Goal: Task Accomplishment & Management: Complete application form

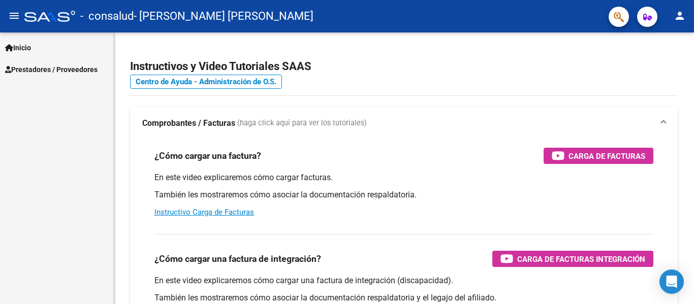
click at [49, 68] on span "Prestadores / Proveedores" at bounding box center [51, 69] width 92 height 11
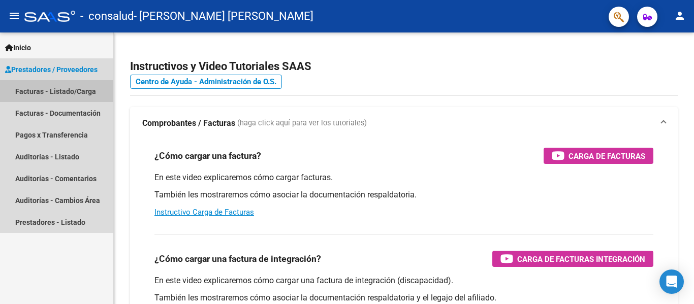
click at [72, 91] on link "Facturas - Listado/Carga" at bounding box center [56, 91] width 113 height 22
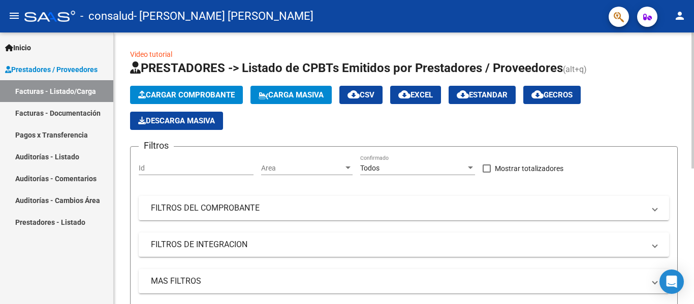
click at [186, 92] on span "Cargar Comprobante" at bounding box center [186, 94] width 97 height 9
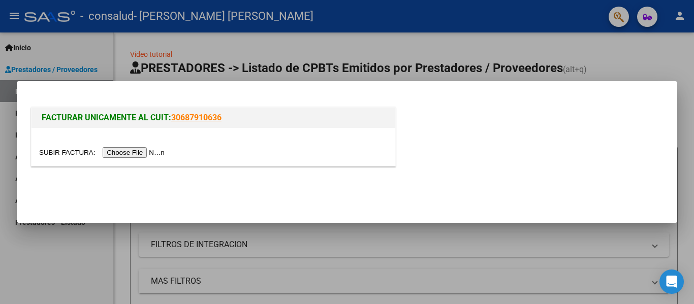
click at [155, 151] on input "file" at bounding box center [103, 152] width 129 height 11
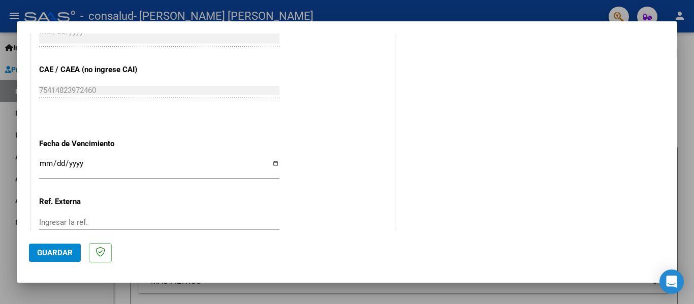
scroll to position [642, 0]
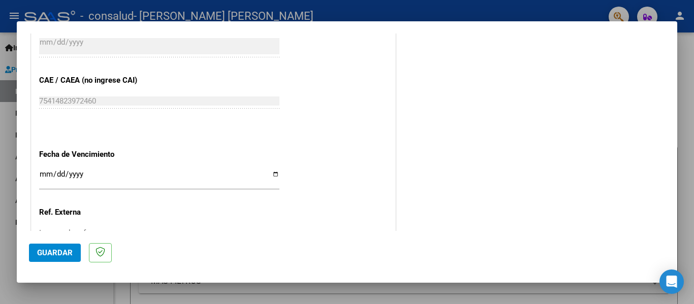
click at [274, 174] on input "Ingresar la fecha" at bounding box center [159, 178] width 240 height 16
type input "[DATE]"
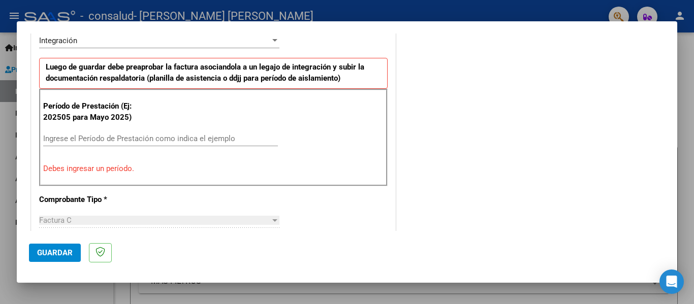
scroll to position [215, 0]
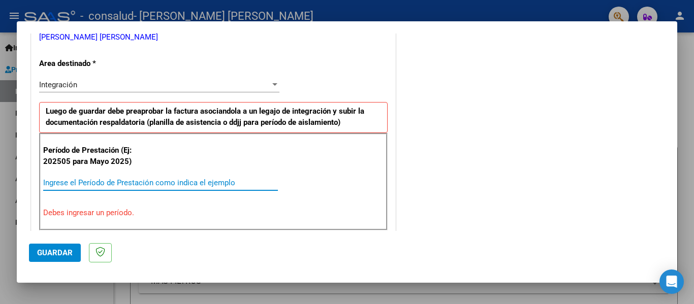
click at [85, 181] on input "Ingrese el Período de Prestación como indica el ejemplo" at bounding box center [160, 182] width 235 height 9
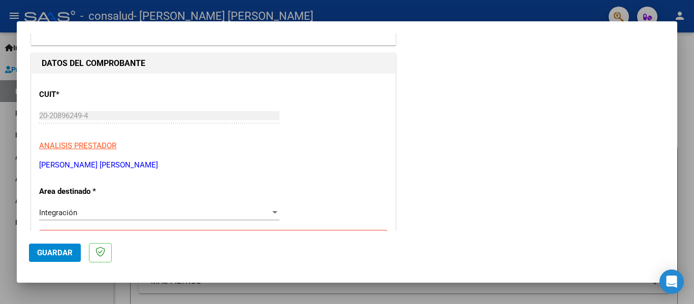
scroll to position [0, 0]
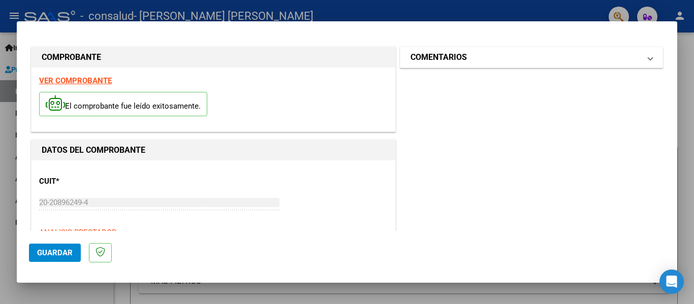
type input "202509"
click at [431, 59] on h1 "COMENTARIOS" at bounding box center [438, 57] width 56 height 12
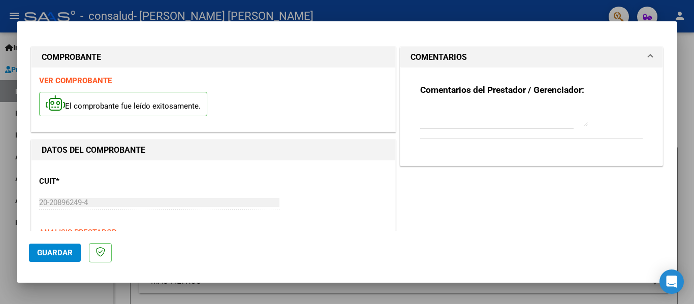
click at [457, 90] on strong "Comentarios del Prestador / Gerenciador:" at bounding box center [502, 90] width 164 height 10
click at [538, 88] on strong "Comentarios del Prestador / Gerenciador:" at bounding box center [502, 90] width 164 height 10
click at [447, 49] on mat-expansion-panel-header "COMENTARIOS" at bounding box center [531, 57] width 262 height 20
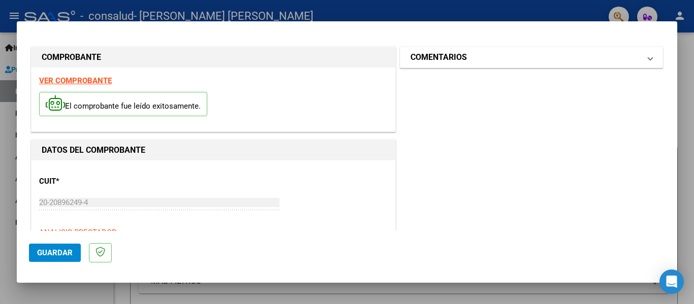
click at [648, 60] on span at bounding box center [650, 57] width 4 height 12
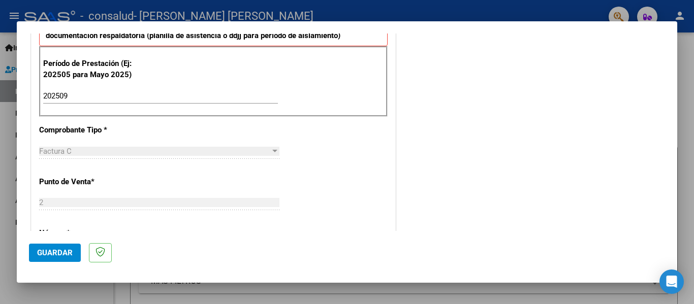
scroll to position [406, 0]
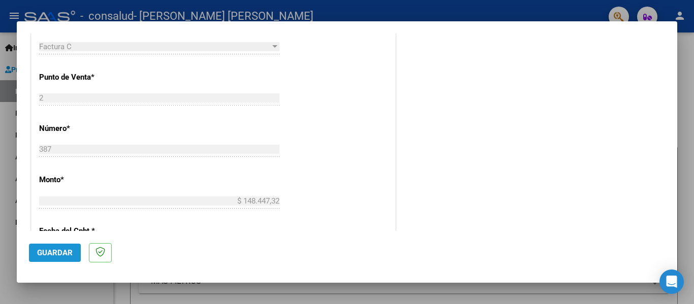
click at [48, 250] on span "Guardar" at bounding box center [55, 252] width 36 height 9
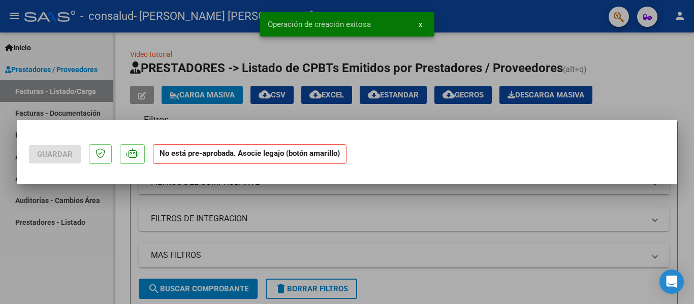
scroll to position [0, 0]
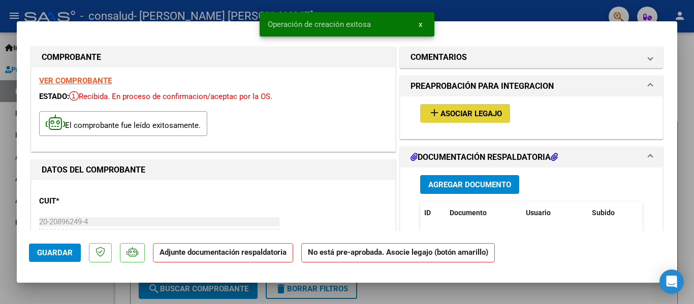
click at [467, 116] on span "Asociar Legajo" at bounding box center [470, 113] width 61 height 9
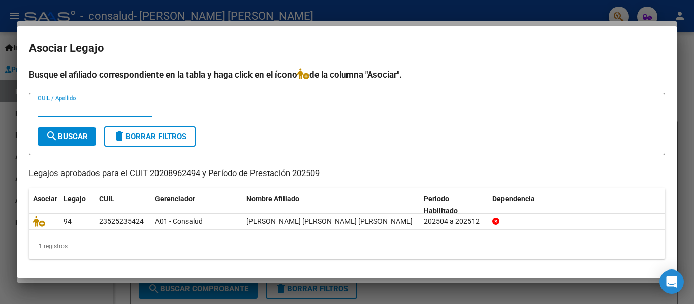
click at [65, 109] on input "CUIL / Apellido" at bounding box center [95, 109] width 115 height 9
type input "[PERSON_NAME] [PERSON_NAME] [PERSON_NAME]"
click at [77, 138] on span "search Buscar" at bounding box center [67, 136] width 42 height 9
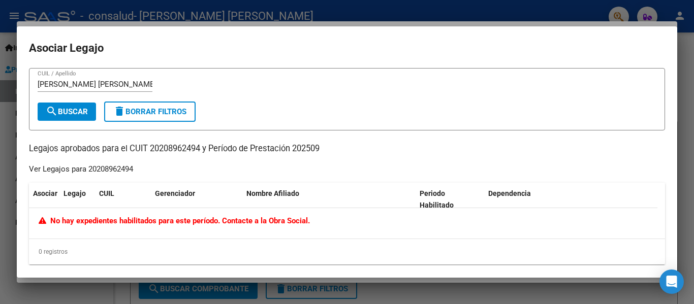
click at [161, 111] on span "delete Borrar Filtros" at bounding box center [149, 111] width 73 height 9
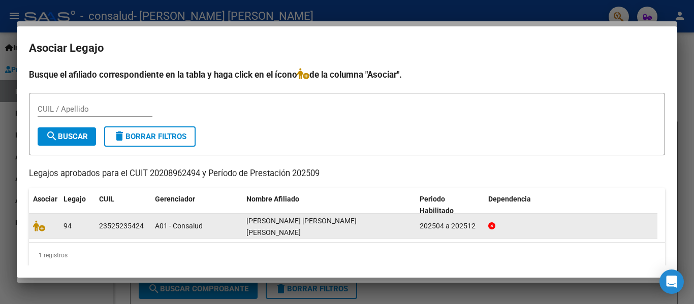
scroll to position [2, 0]
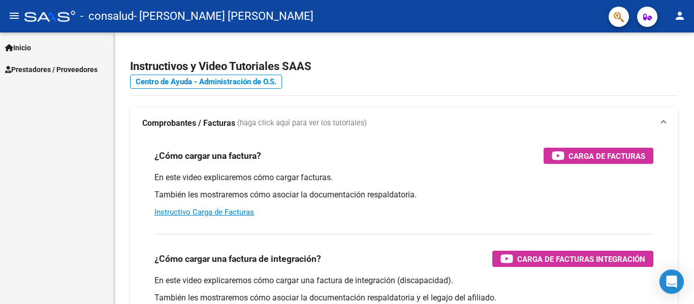
click at [48, 68] on span "Prestadores / Proveedores" at bounding box center [51, 69] width 92 height 11
click at [73, 66] on span "Prestadores / Proveedores" at bounding box center [51, 69] width 92 height 11
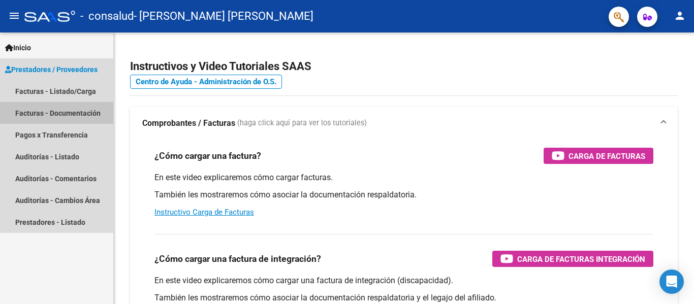
click at [56, 113] on link "Facturas - Documentación" at bounding box center [56, 113] width 113 height 22
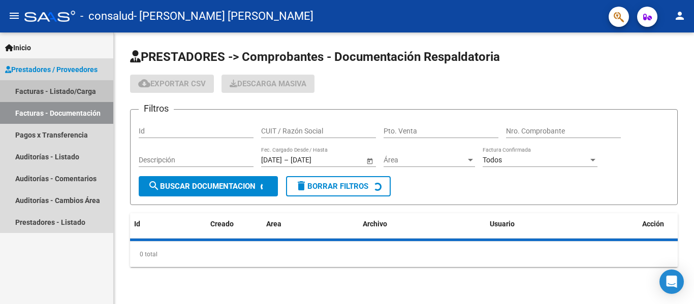
click at [55, 91] on link "Facturas - Listado/Carga" at bounding box center [56, 91] width 113 height 22
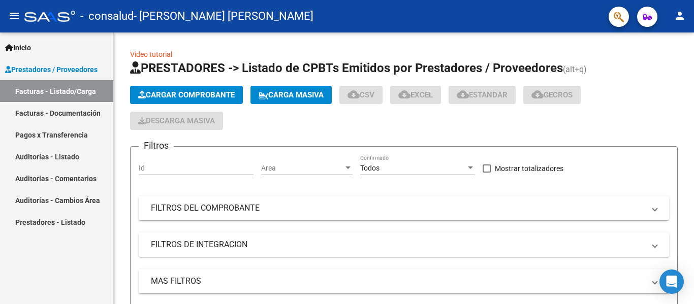
click at [81, 65] on span "Prestadores / Proveedores" at bounding box center [51, 69] width 92 height 11
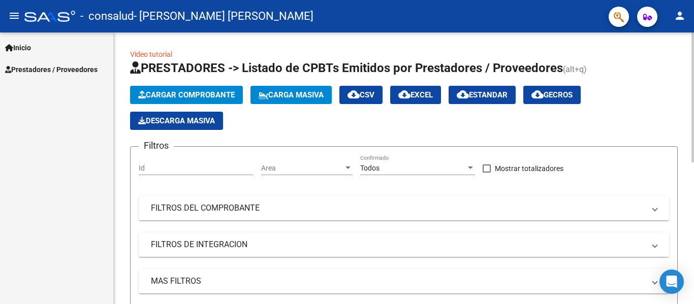
click at [199, 97] on span "Cargar Comprobante" at bounding box center [186, 94] width 97 height 9
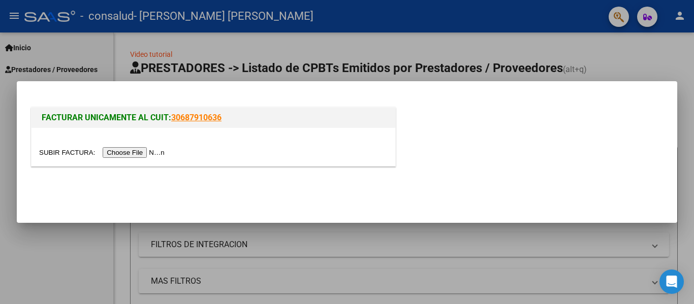
click at [152, 151] on input "file" at bounding box center [103, 152] width 129 height 11
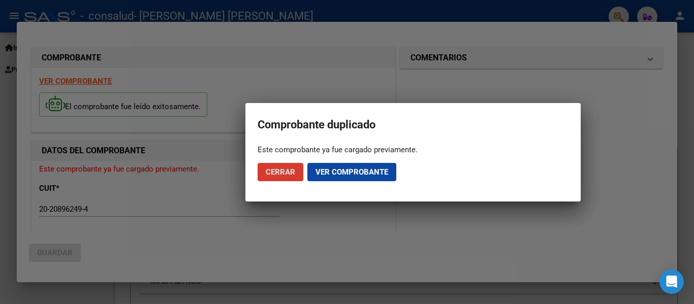
click at [348, 172] on span "Ver comprobante" at bounding box center [351, 172] width 73 height 9
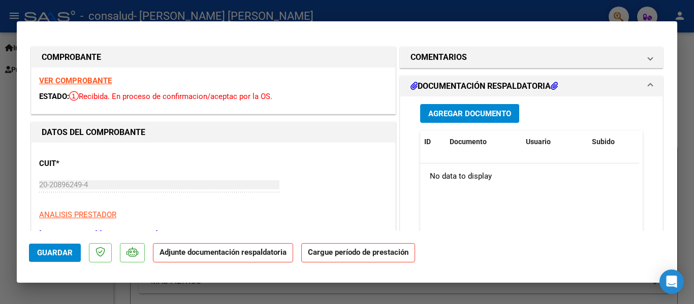
click at [465, 111] on span "Agregar Documento" at bounding box center [469, 113] width 83 height 9
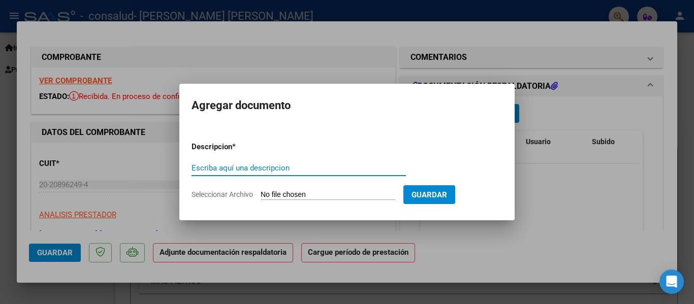
click at [240, 168] on input "Escriba aquí una descripcion" at bounding box center [299, 168] width 214 height 9
type input "documentacio"
click at [345, 193] on input "Seleccionar Archivo" at bounding box center [328, 195] width 135 height 10
type input "C:\fakepath\[PERSON_NAME] FA 2-0387 DOCUMENT.pdf"
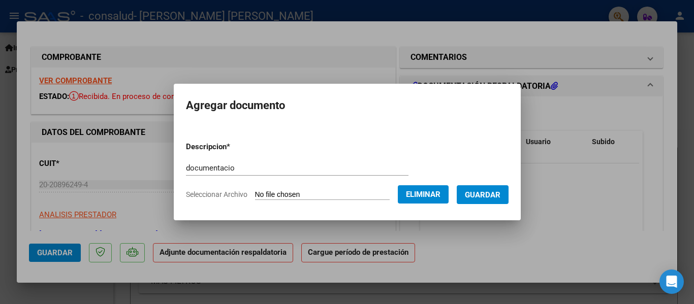
click at [492, 199] on span "Guardar" at bounding box center [483, 194] width 36 height 9
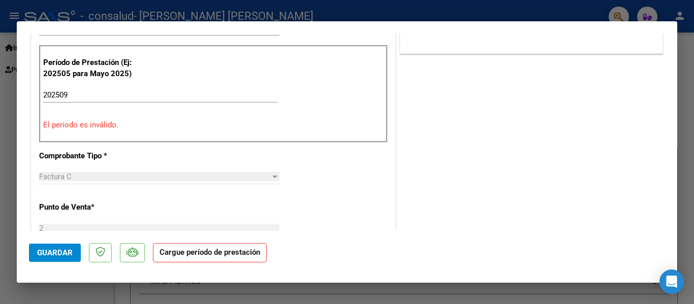
scroll to position [203, 0]
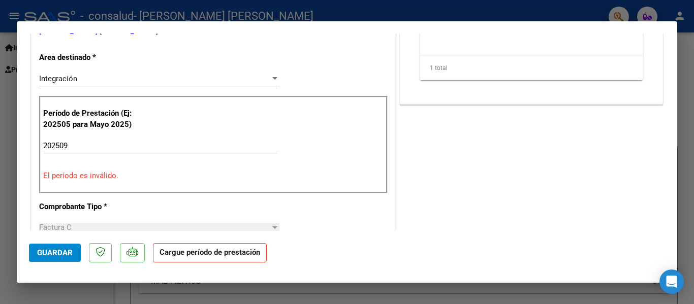
click at [111, 175] on p "El período es inválido." at bounding box center [213, 176] width 340 height 12
click at [72, 145] on input "202509" at bounding box center [160, 145] width 235 height 9
type input "202509"
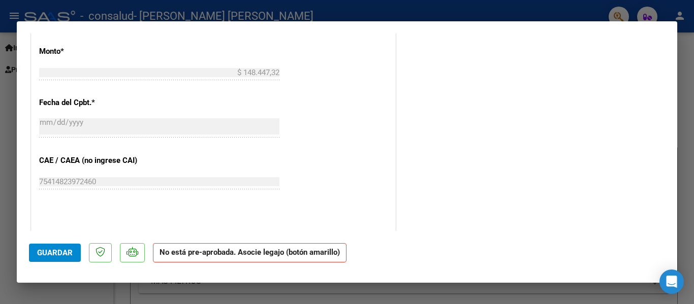
scroll to position [508, 0]
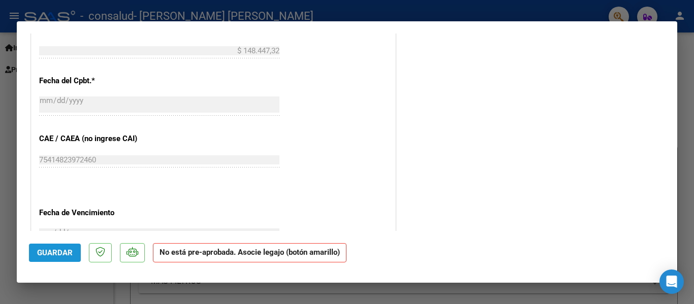
click at [59, 257] on span "Guardar" at bounding box center [55, 252] width 36 height 9
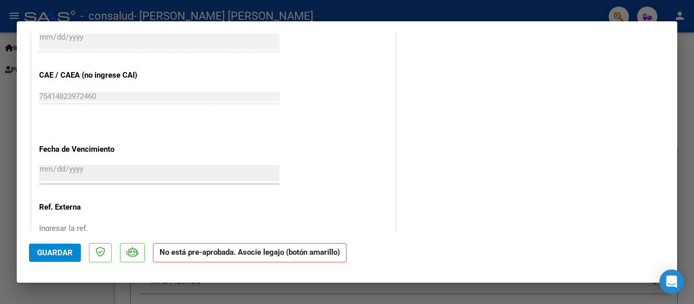
scroll to position [648, 0]
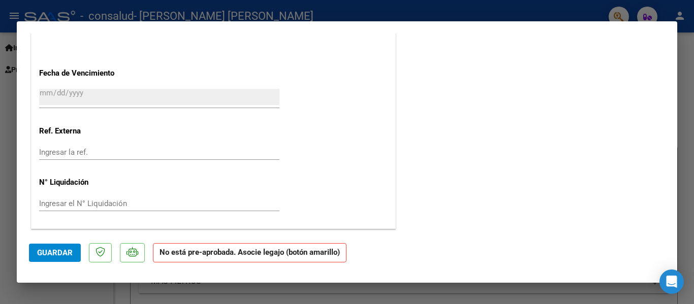
click at [196, 256] on strong "No está pre-aprobada. Asocie legajo (botón amarillo)" at bounding box center [250, 253] width 194 height 20
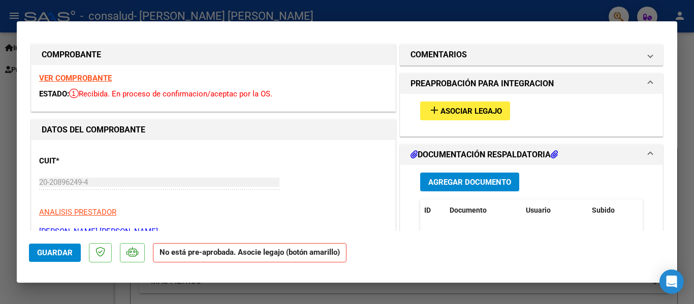
scroll to position [0, 0]
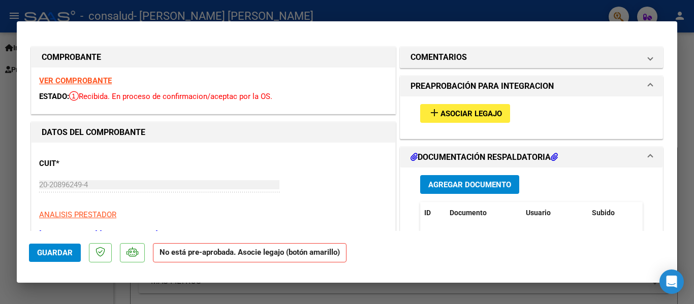
click at [466, 113] on span "Asociar Legajo" at bounding box center [470, 113] width 61 height 9
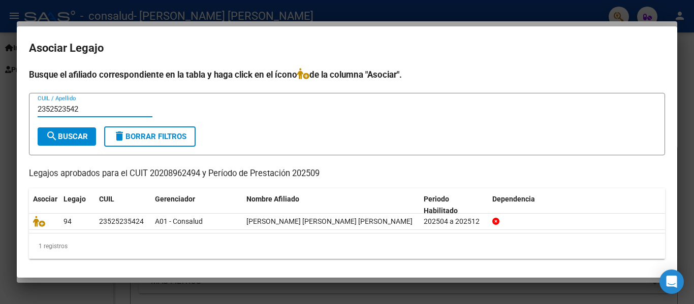
type input "23525235424"
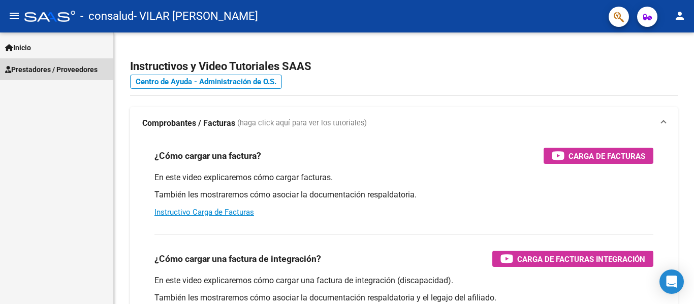
click at [77, 65] on span "Prestadores / Proveedores" at bounding box center [51, 69] width 92 height 11
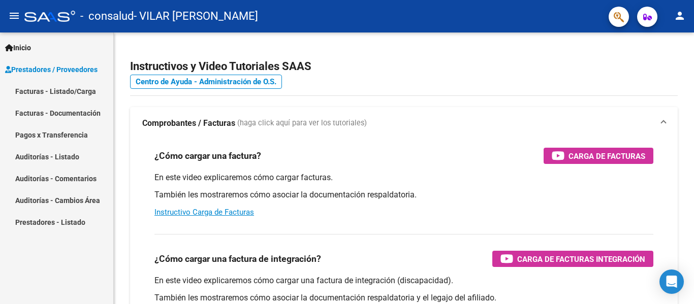
click at [71, 72] on span "Prestadores / Proveedores" at bounding box center [51, 69] width 92 height 11
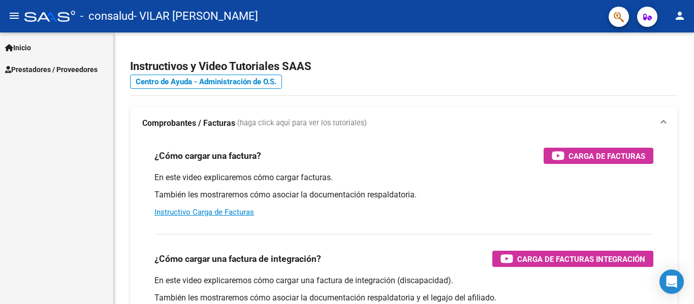
click at [71, 72] on span "Prestadores / Proveedores" at bounding box center [51, 69] width 92 height 11
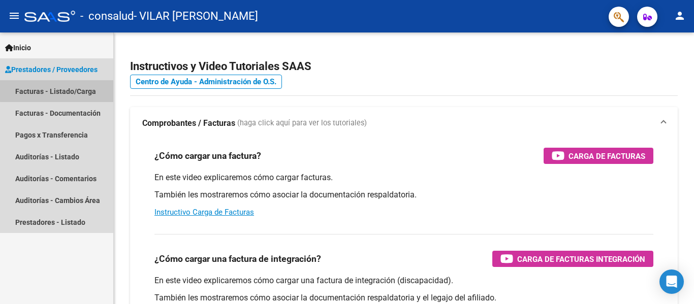
click at [66, 90] on link "Facturas - Listado/Carga" at bounding box center [56, 91] width 113 height 22
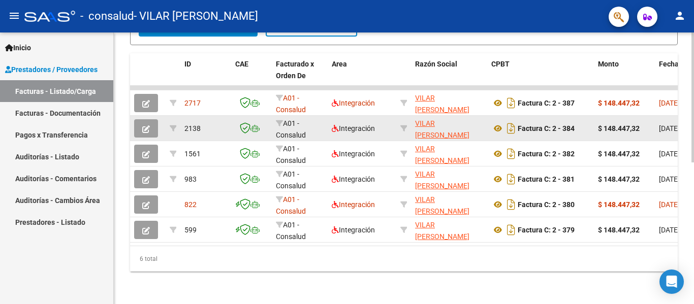
scroll to position [297, 0]
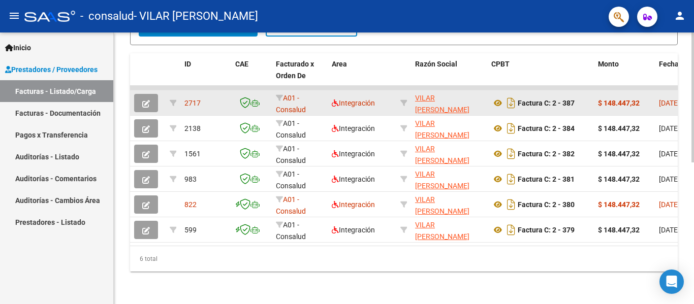
click at [149, 100] on icon "button" at bounding box center [146, 104] width 8 height 8
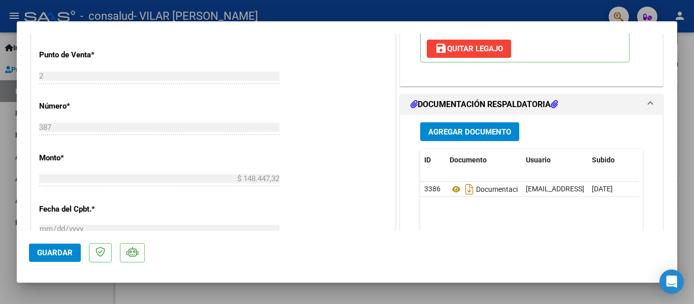
scroll to position [457, 0]
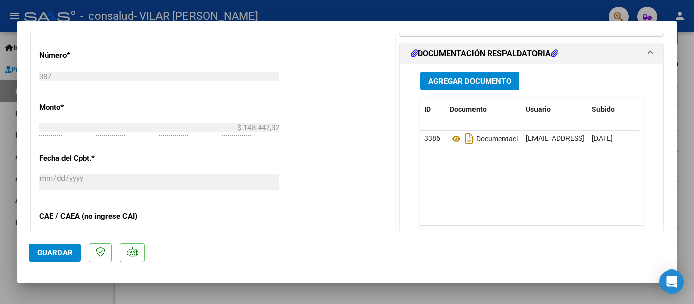
click at [467, 79] on span "Agregar Documento" at bounding box center [469, 81] width 83 height 9
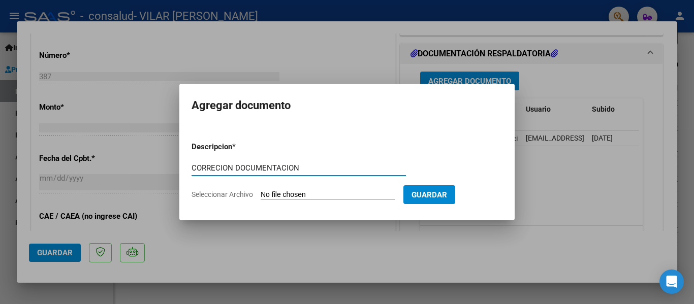
type input "CORRECION DOCUMENTACION"
click at [366, 197] on input "Seleccionar Archivo" at bounding box center [328, 195] width 135 height 10
type input "C:\fakepath\VILAR MARCO FA 2-0387 DOCUMENT 2.pdf"
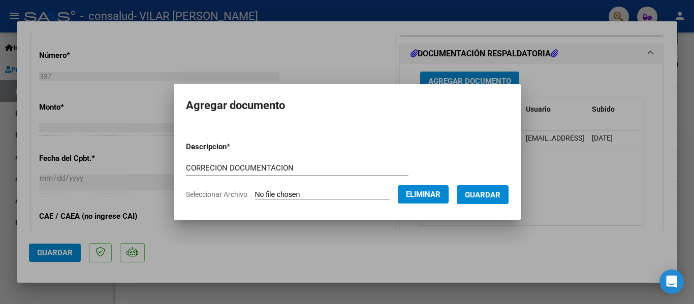
click at [487, 193] on span "Guardar" at bounding box center [483, 194] width 36 height 9
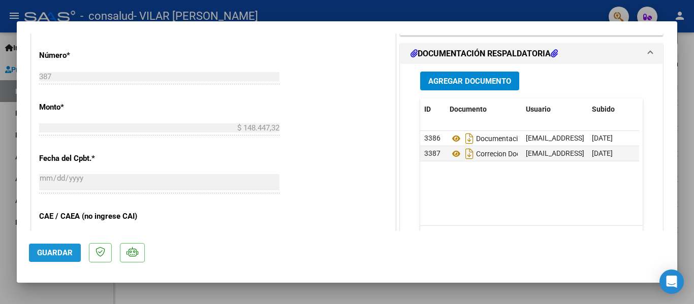
click at [49, 255] on span "Guardar" at bounding box center [55, 252] width 36 height 9
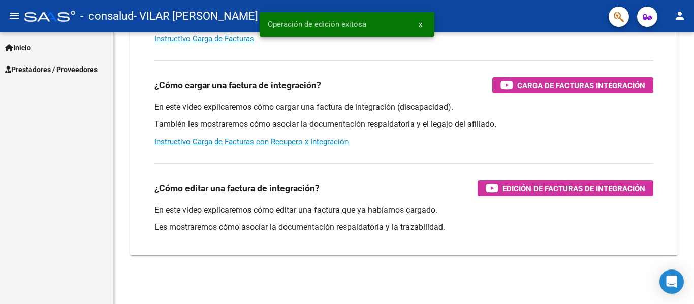
scroll to position [174, 0]
